Goal: Entertainment & Leisure: Consume media (video, audio)

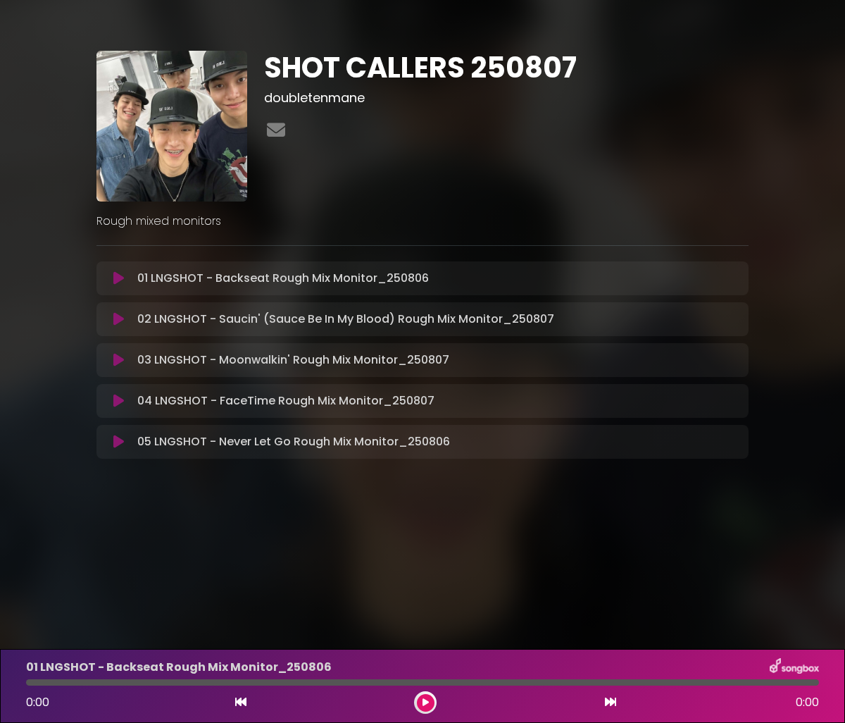
click at [116, 403] on icon at bounding box center [118, 401] width 11 height 14
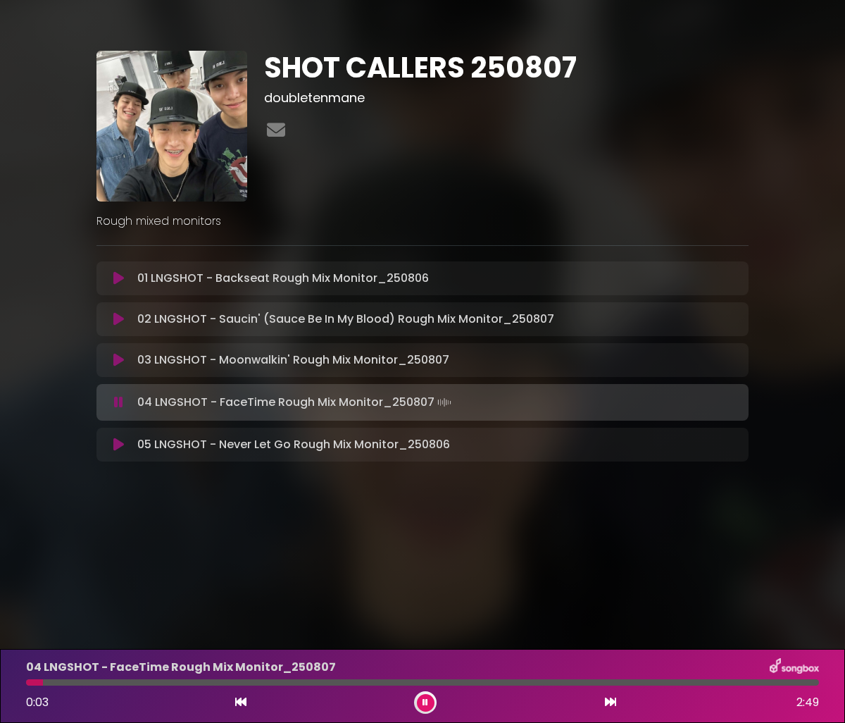
click at [105, 395] on button at bounding box center [118, 402] width 27 height 14
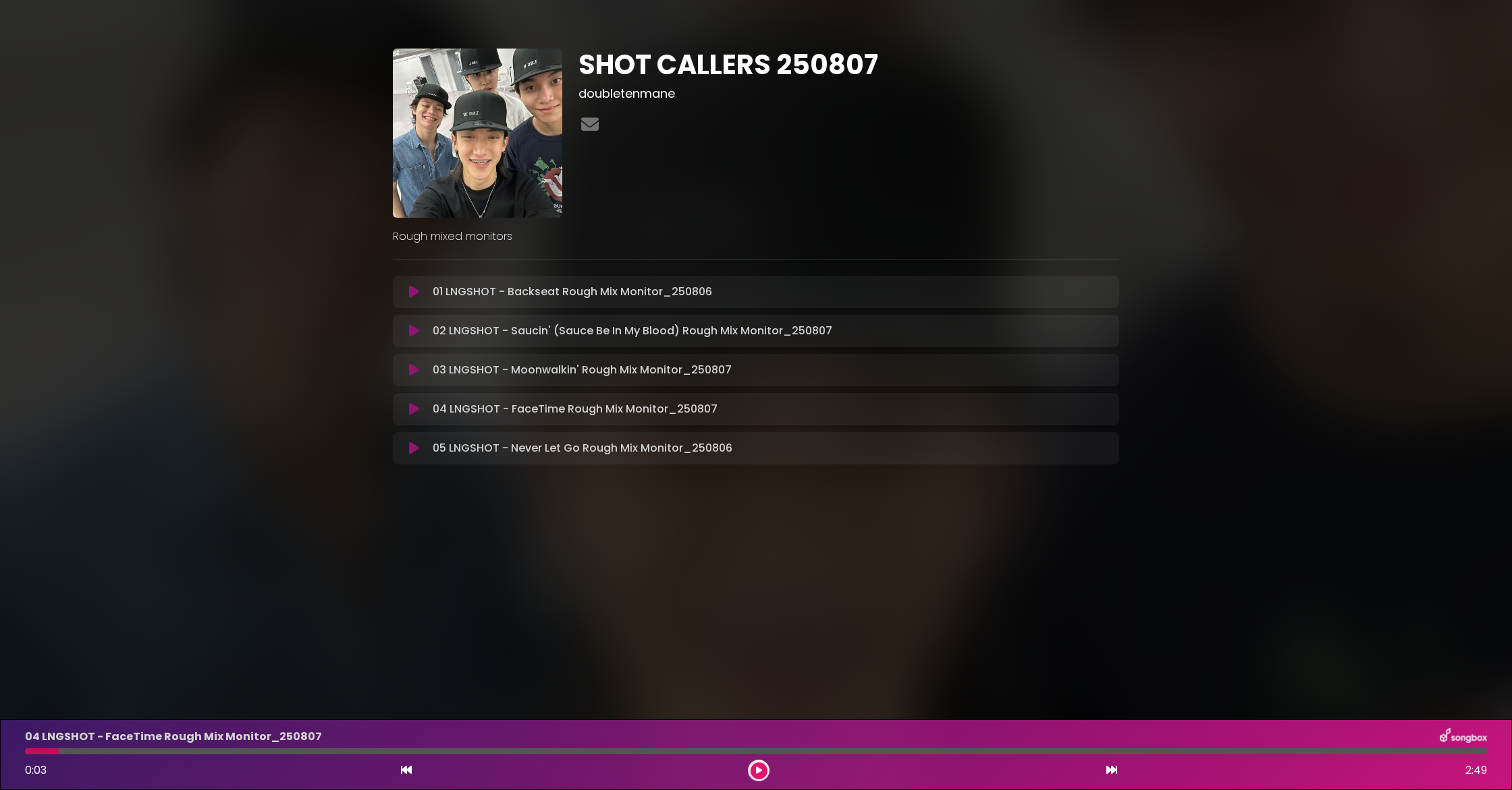
click at [415, 329] on icon at bounding box center [414, 331] width 11 height 13
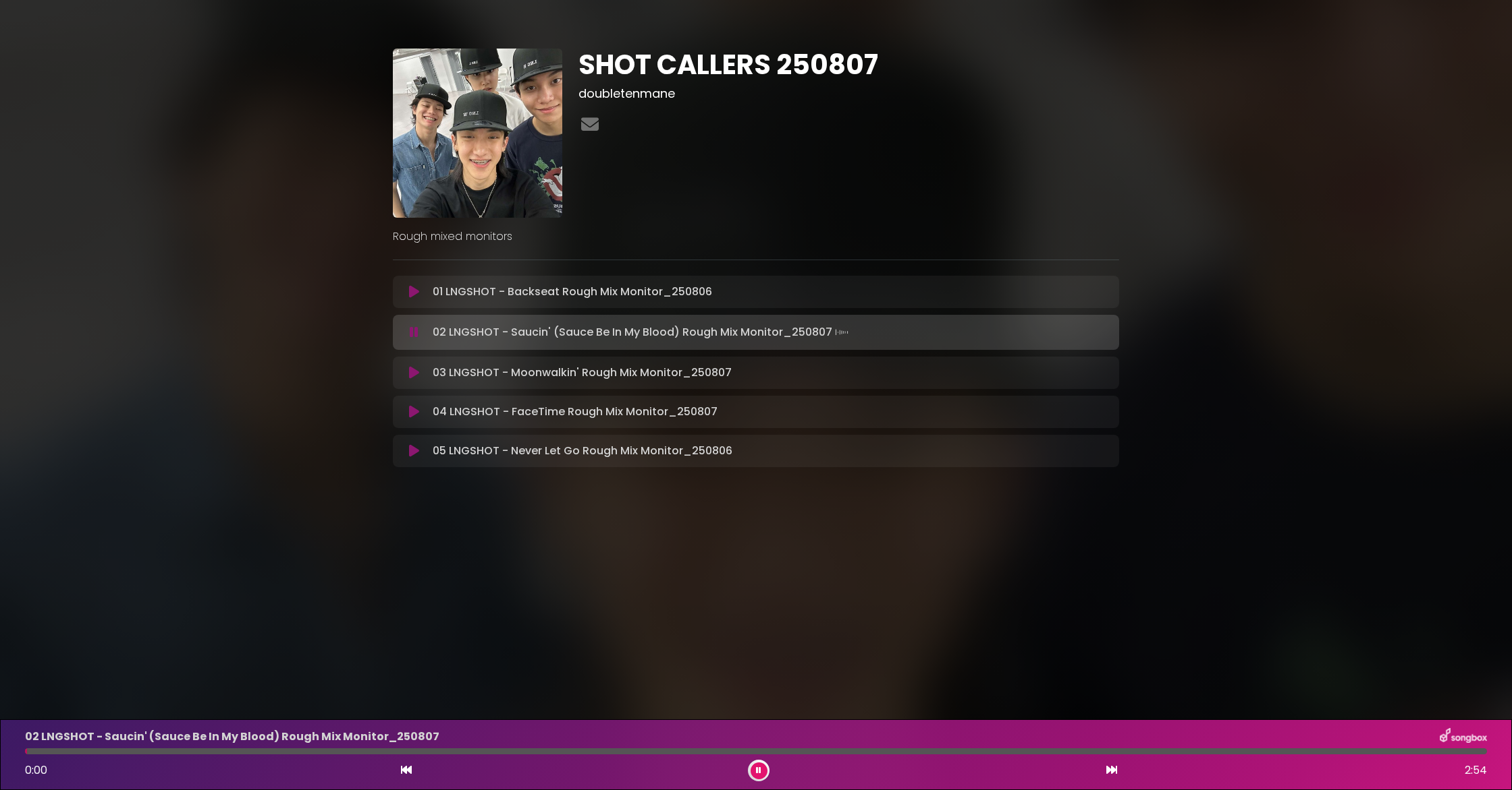
click at [285, 691] on div "02 LNGSHOT - Saucin' (Sauce Be In My Blood) Rough Mix Monitor_[DATE] 0:00 2:54" at bounding box center [756, 756] width 1478 height 54
click at [285, 691] on div at bounding box center [756, 752] width 1462 height 6
click at [762, 691] on button at bounding box center [759, 772] width 17 height 17
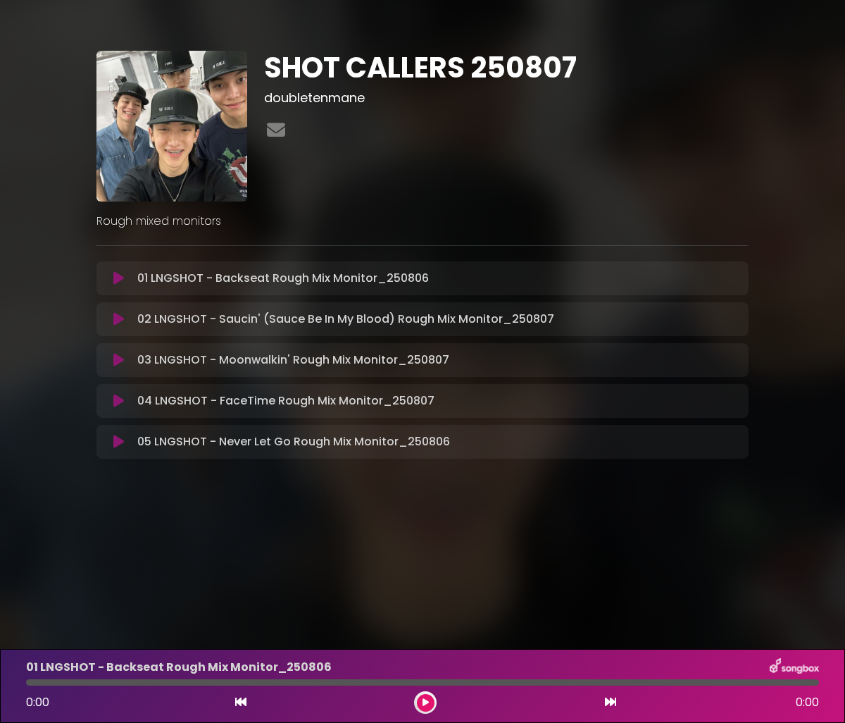
click at [121, 280] on icon at bounding box center [118, 278] width 11 height 14
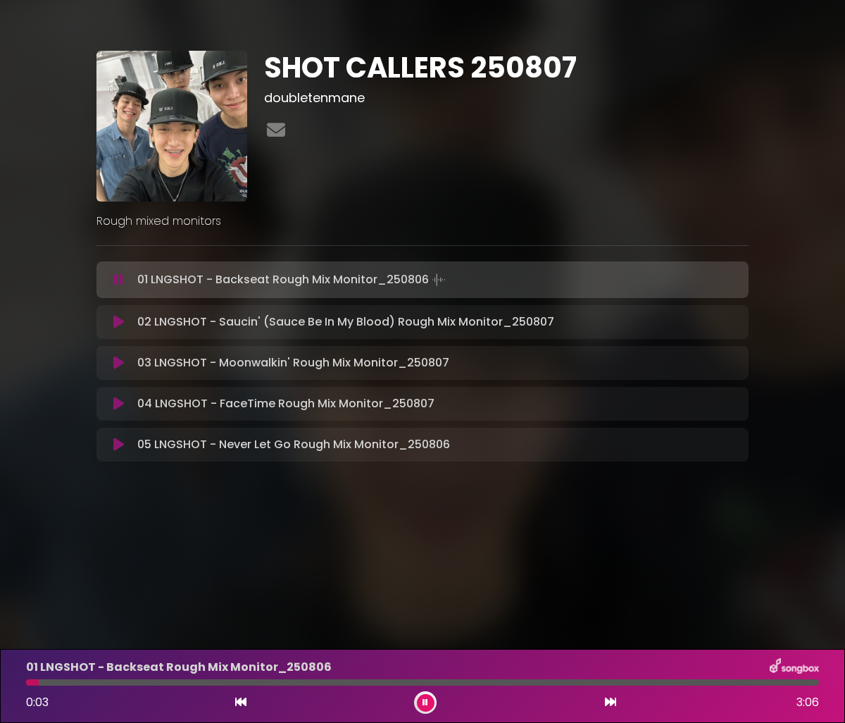
click at [433, 195] on div "SHOT CALLERS 250807 doubletenmane" at bounding box center [507, 126] width 502 height 151
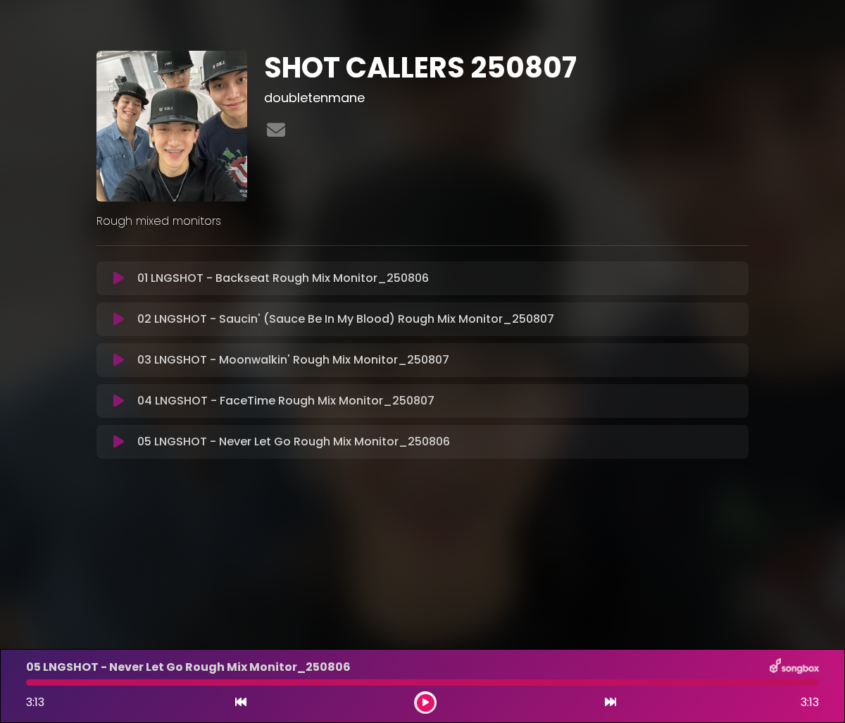
click at [116, 318] on icon at bounding box center [118, 319] width 11 height 14
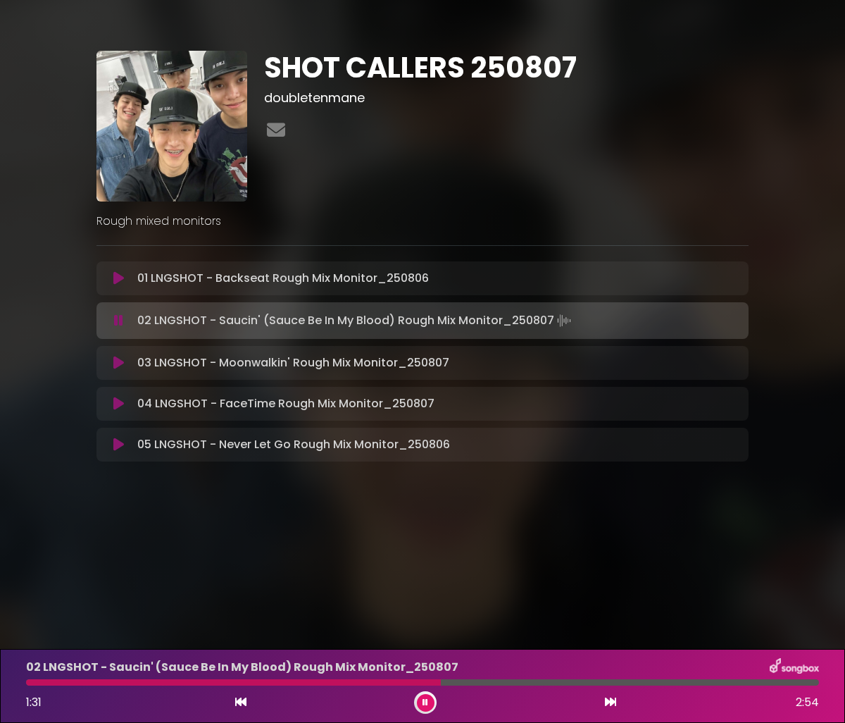
drag, startPoint x: 389, startPoint y: 525, endPoint x: 404, endPoint y: 552, distance: 30.9
click at [389, 525] on body "× SHOT CALLERS 250807 doubletenmane ×" at bounding box center [422, 361] width 845 height 723
click at [429, 702] on button at bounding box center [426, 703] width 18 height 18
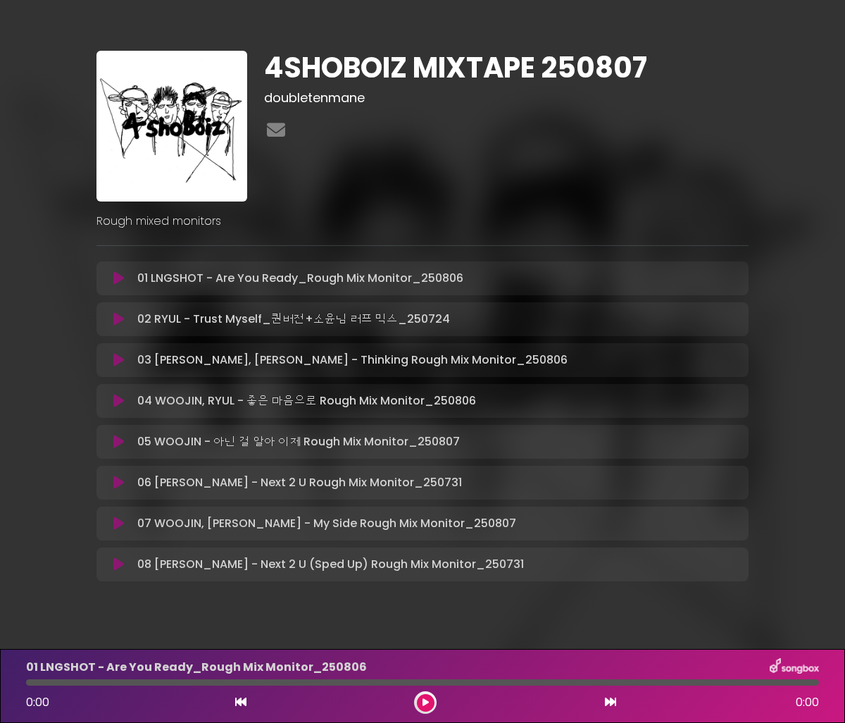
click at [118, 519] on icon at bounding box center [118, 523] width 11 height 14
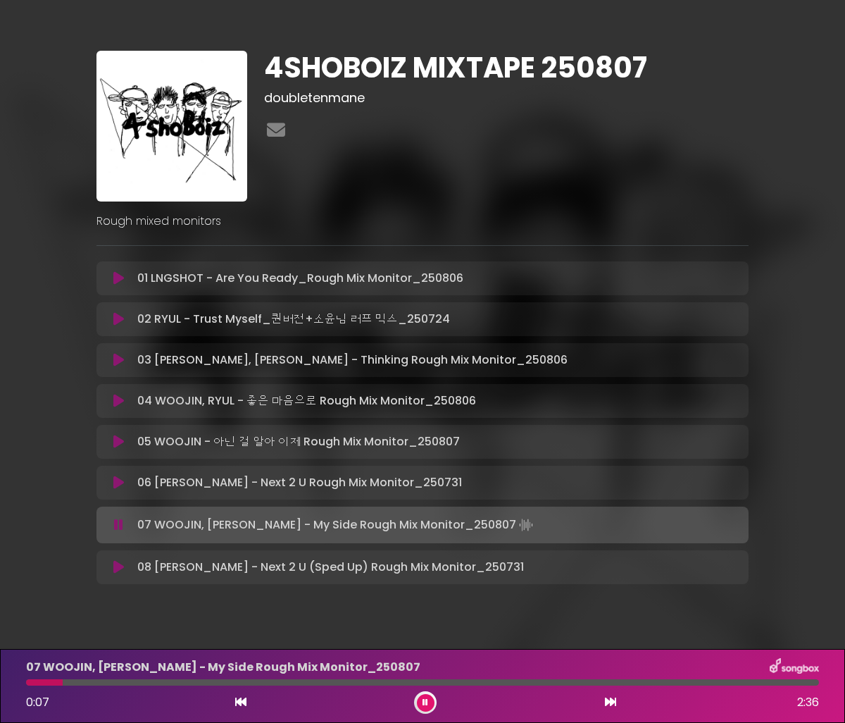
scroll to position [25, 0]
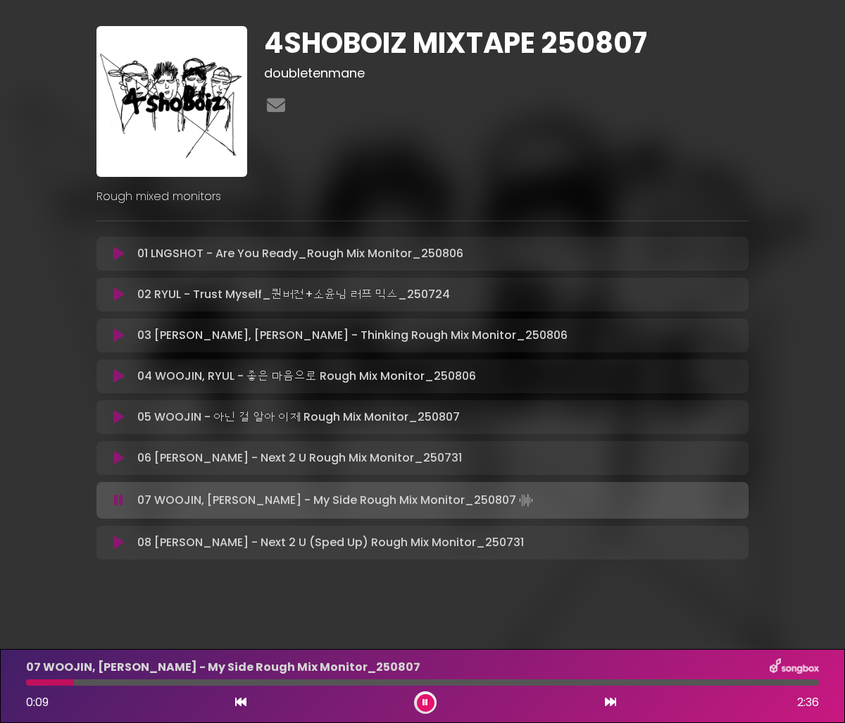
click at [420, 704] on button at bounding box center [426, 703] width 18 height 18
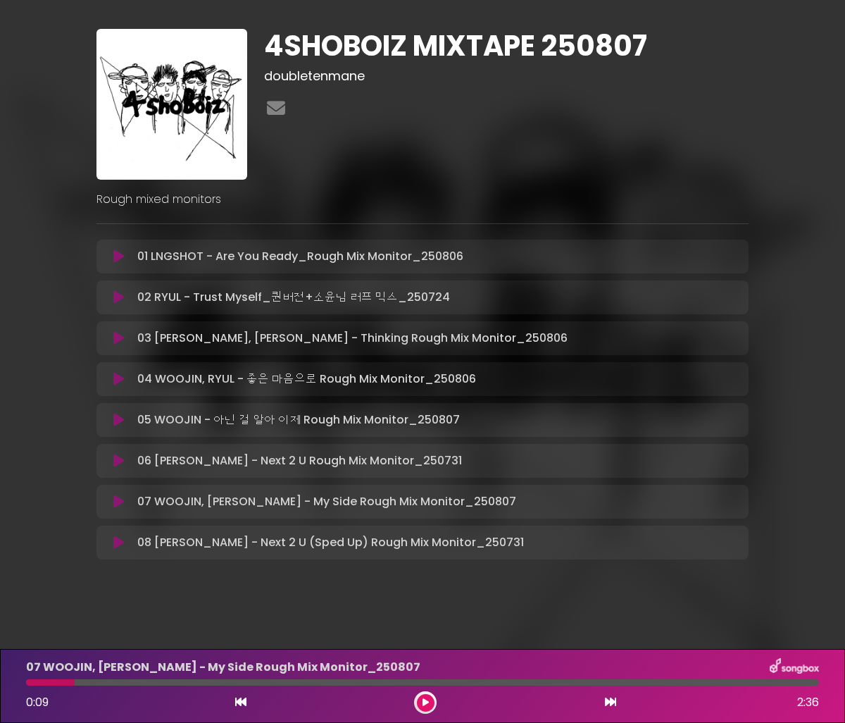
click at [112, 297] on button at bounding box center [118, 297] width 27 height 14
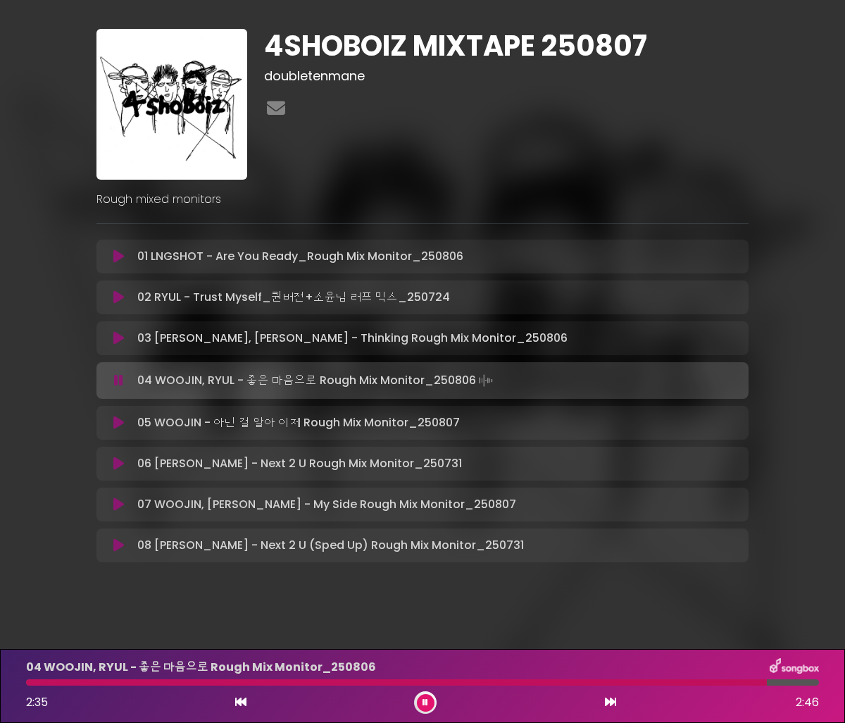
click at [125, 423] on button at bounding box center [118, 423] width 27 height 14
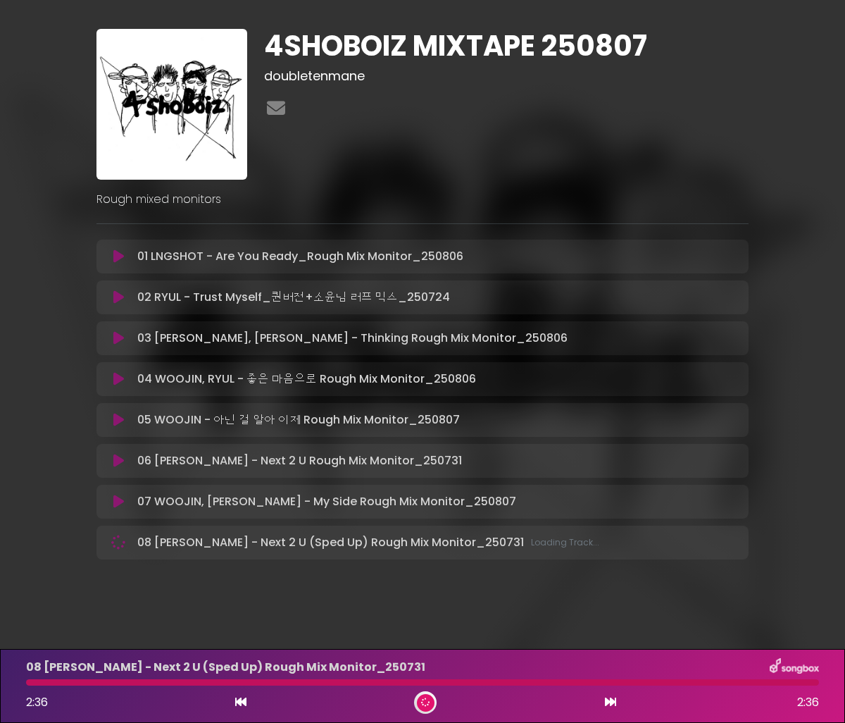
click at [423, 709] on button at bounding box center [426, 703] width 18 height 18
